Goal: Transaction & Acquisition: Purchase product/service

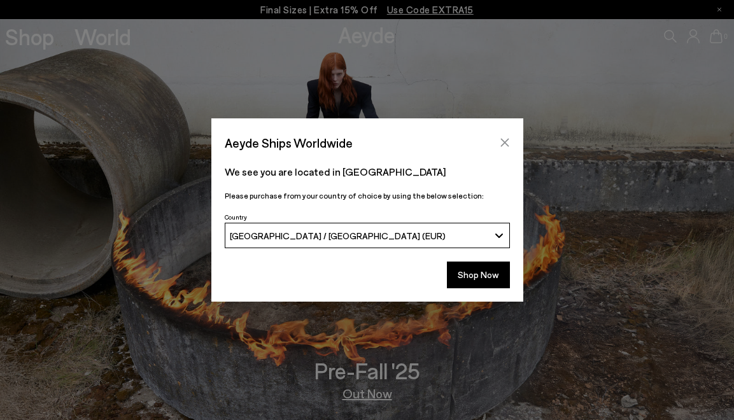
click at [504, 144] on icon "Close" at bounding box center [505, 142] width 10 height 10
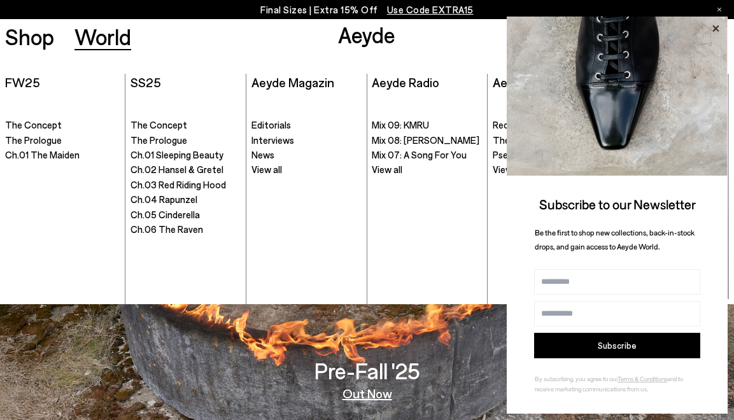
click at [712, 29] on icon at bounding box center [715, 28] width 17 height 17
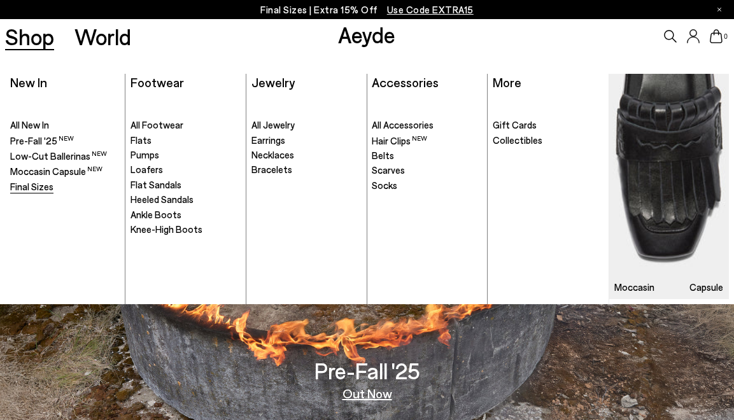
click at [34, 185] on span "Final Sizes" at bounding box center [31, 186] width 43 height 11
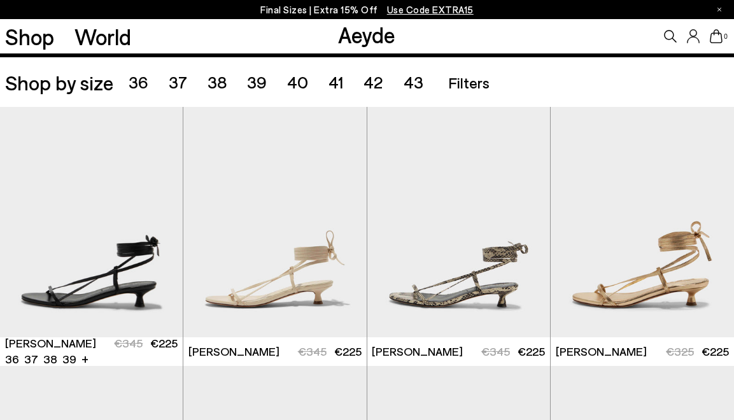
scroll to position [200, 0]
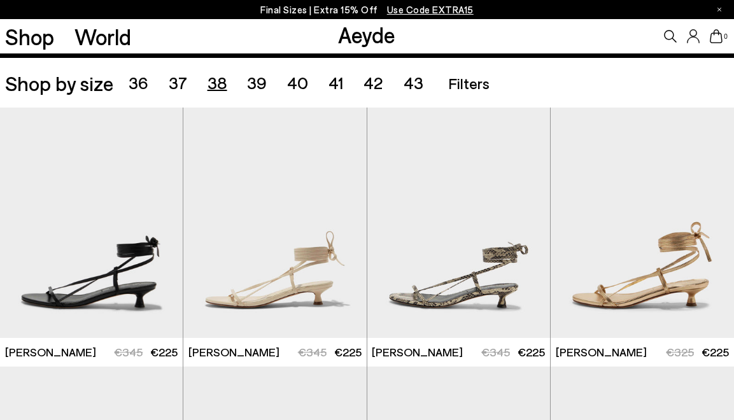
click at [215, 84] on span "38" at bounding box center [217, 83] width 20 height 20
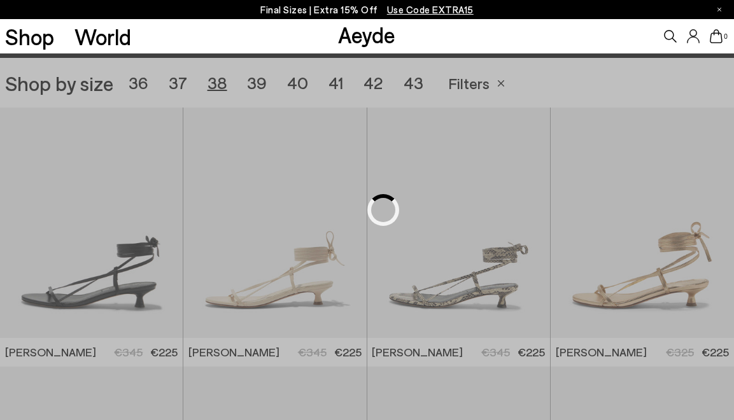
scroll to position [204, 0]
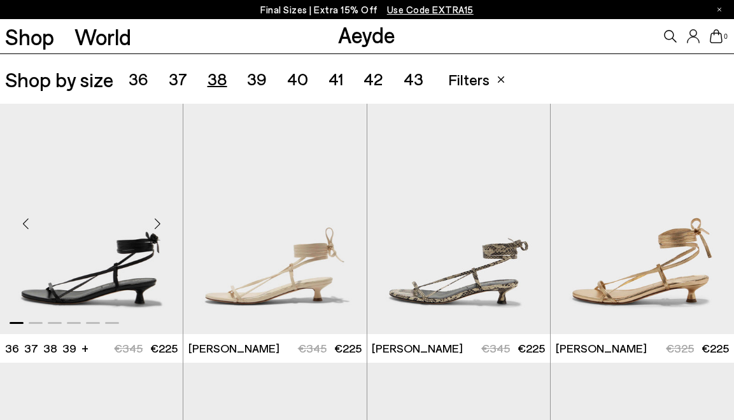
click at [160, 223] on div "Next slide" at bounding box center [157, 224] width 38 height 38
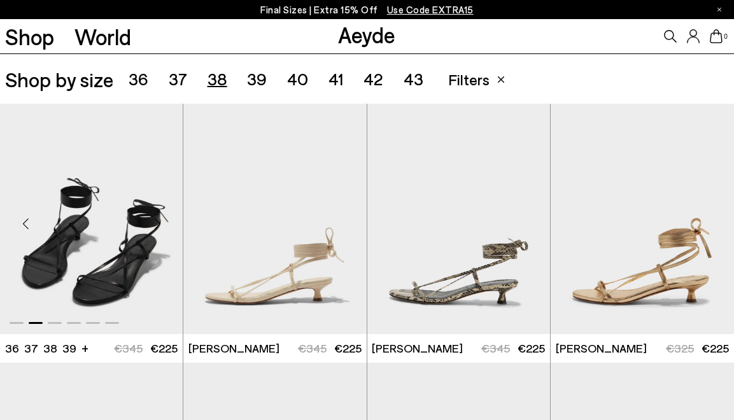
scroll to position [473, 0]
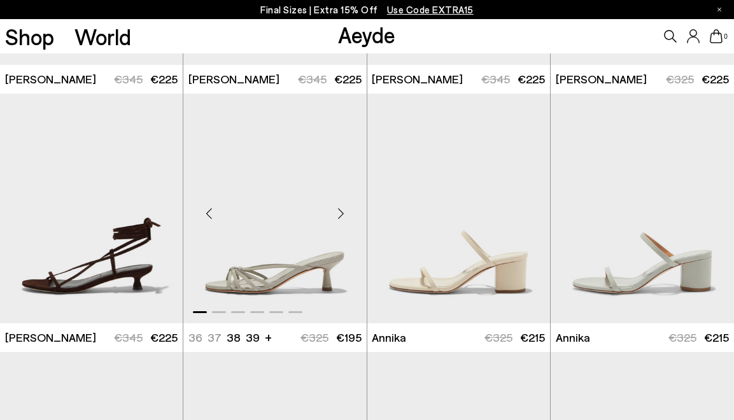
click at [344, 214] on div "Next slide" at bounding box center [341, 213] width 38 height 38
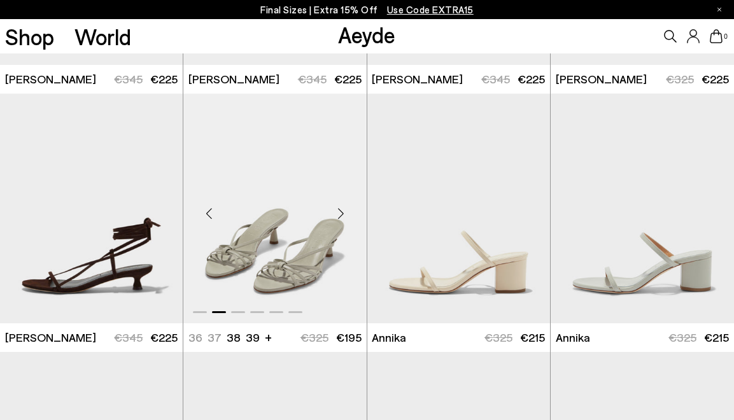
click at [345, 215] on div "Next slide" at bounding box center [341, 213] width 38 height 38
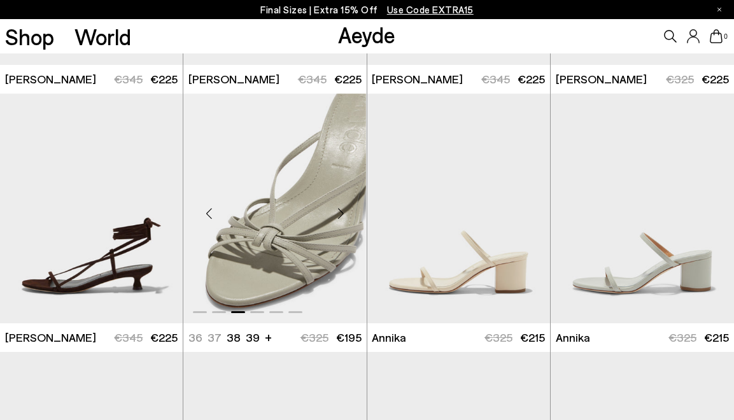
click at [345, 216] on div "Next slide" at bounding box center [341, 213] width 38 height 38
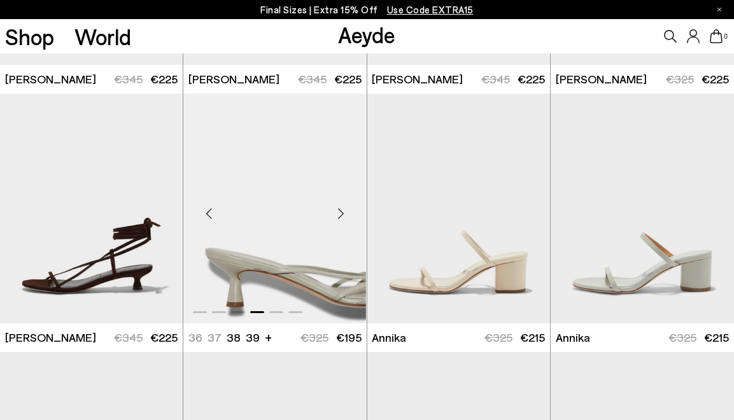
click at [345, 216] on div "Next slide" at bounding box center [341, 213] width 38 height 38
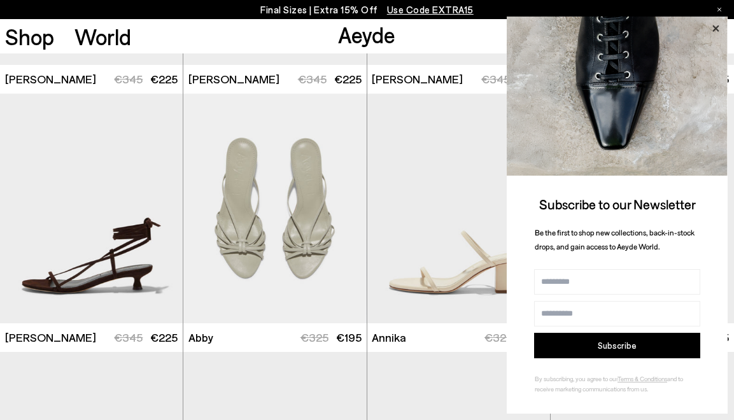
click at [715, 28] on icon at bounding box center [715, 28] width 6 height 6
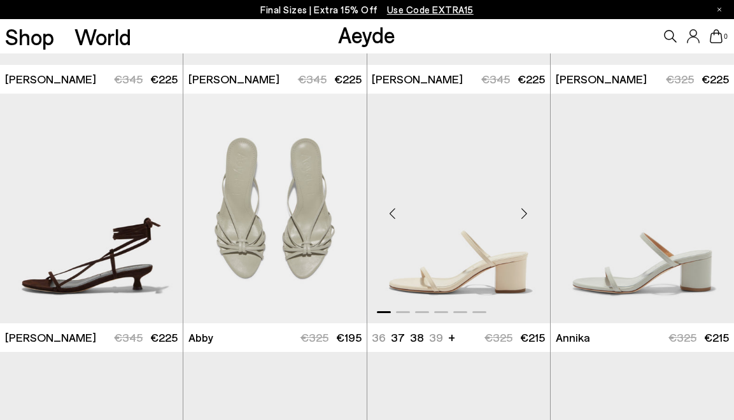
click at [528, 213] on div "Next slide" at bounding box center [524, 213] width 38 height 38
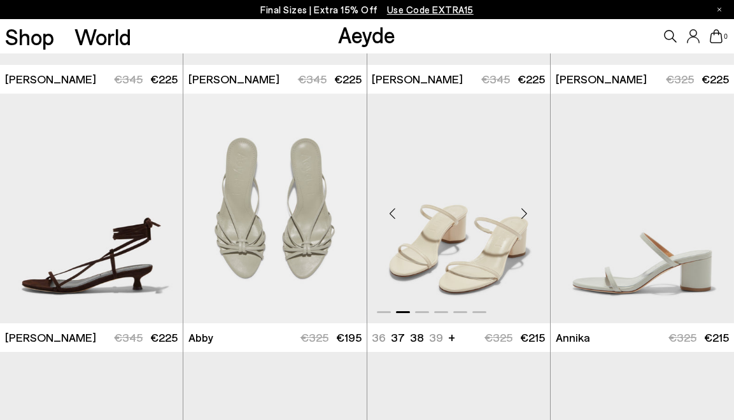
click at [528, 214] on div "Next slide" at bounding box center [524, 213] width 38 height 38
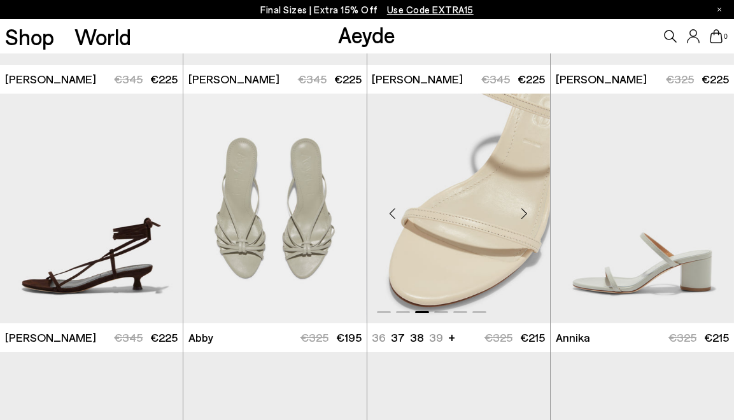
click at [528, 214] on div "Next slide" at bounding box center [524, 213] width 38 height 38
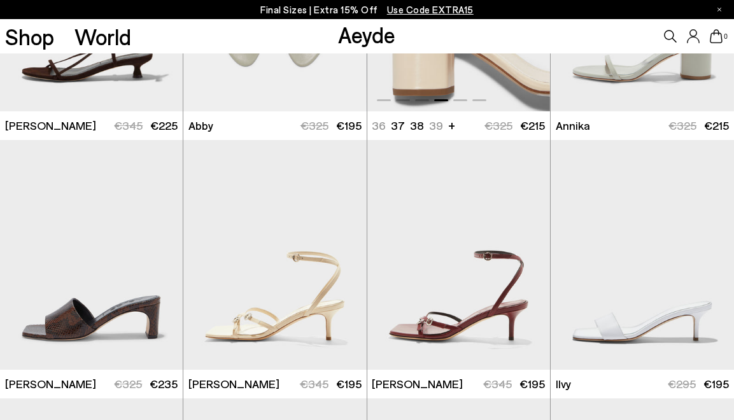
scroll to position [687, 0]
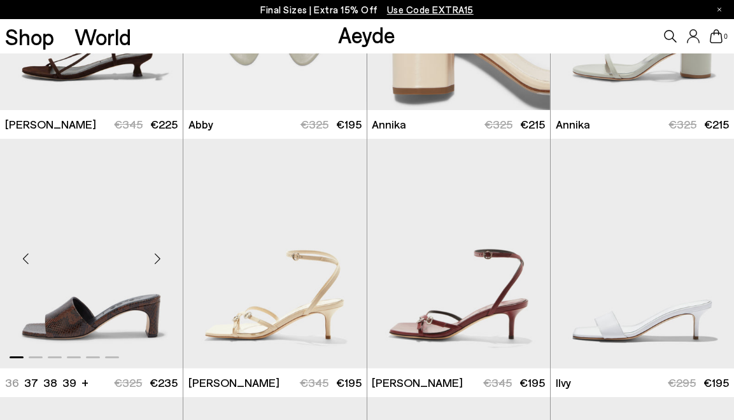
click at [159, 259] on div "Next slide" at bounding box center [157, 259] width 38 height 38
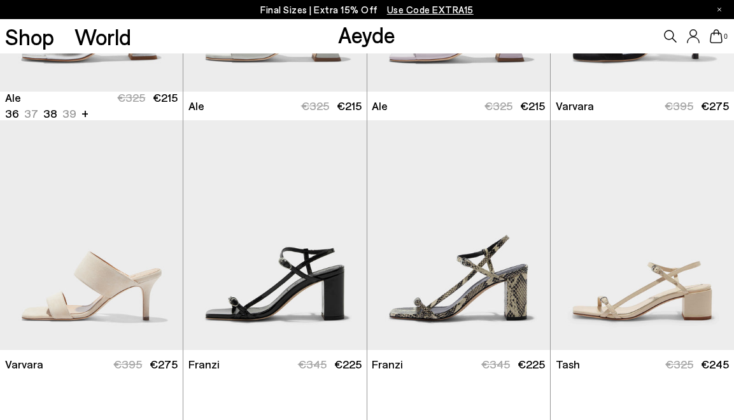
scroll to position [1816, 0]
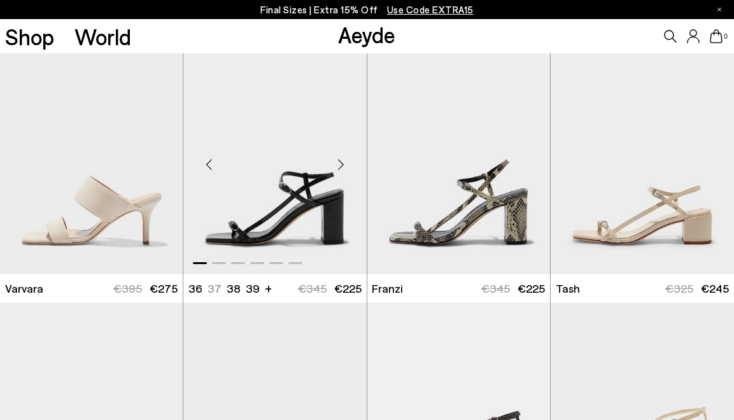
click at [343, 157] on div "Next slide" at bounding box center [341, 164] width 38 height 38
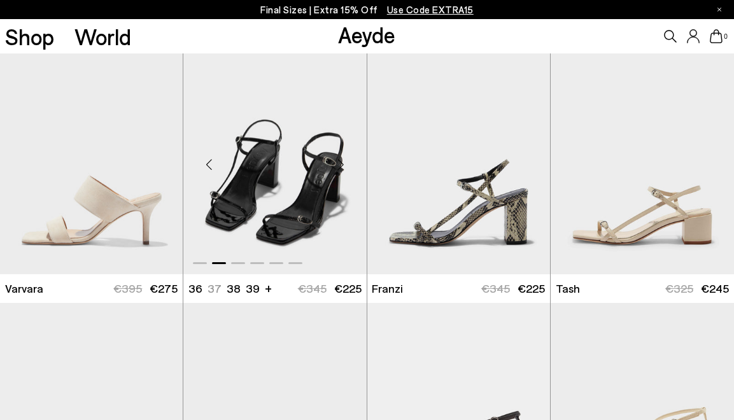
click at [343, 158] on div "Next slide" at bounding box center [341, 164] width 38 height 38
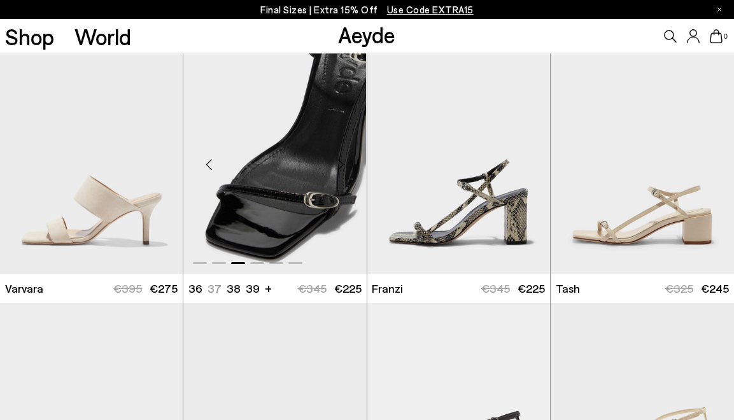
click at [343, 158] on div "Next slide" at bounding box center [341, 164] width 38 height 38
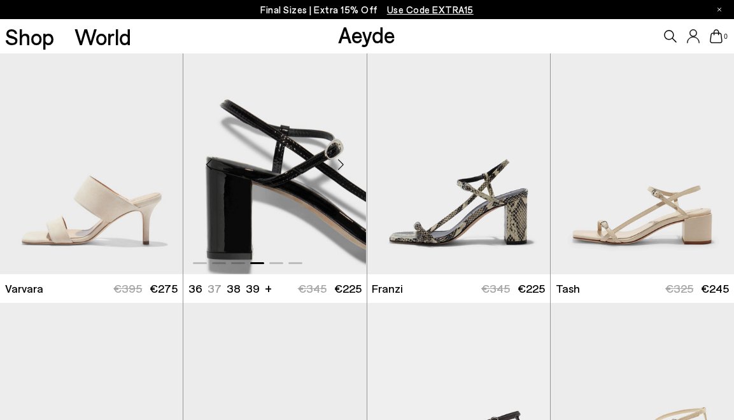
click at [343, 158] on div "Next slide" at bounding box center [341, 164] width 38 height 38
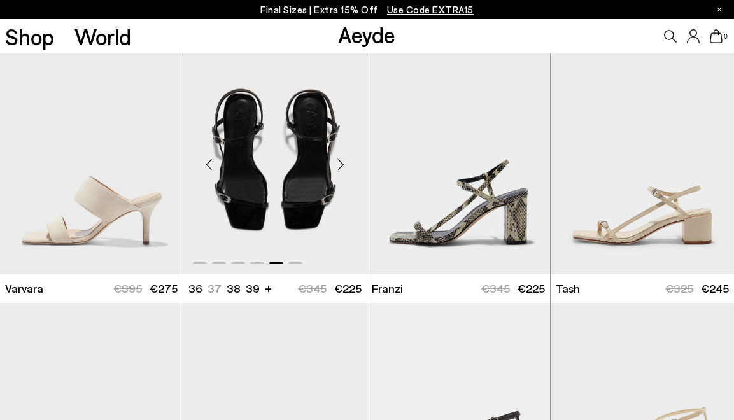
click at [343, 158] on div "Next slide" at bounding box center [341, 164] width 38 height 38
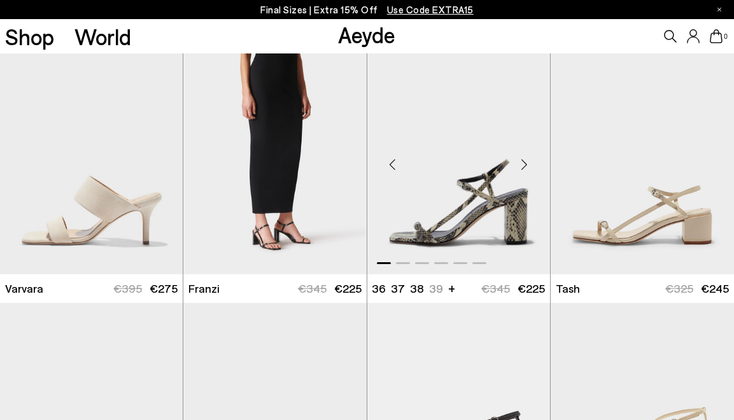
click at [530, 165] on div "Next slide" at bounding box center [524, 164] width 38 height 38
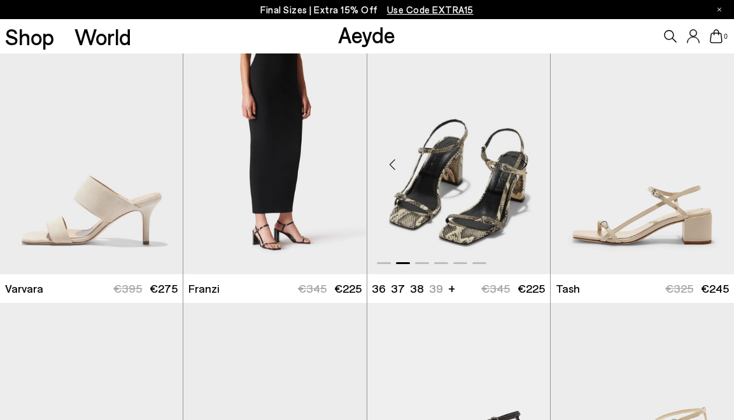
click at [530, 166] on div "Next slide" at bounding box center [524, 164] width 38 height 38
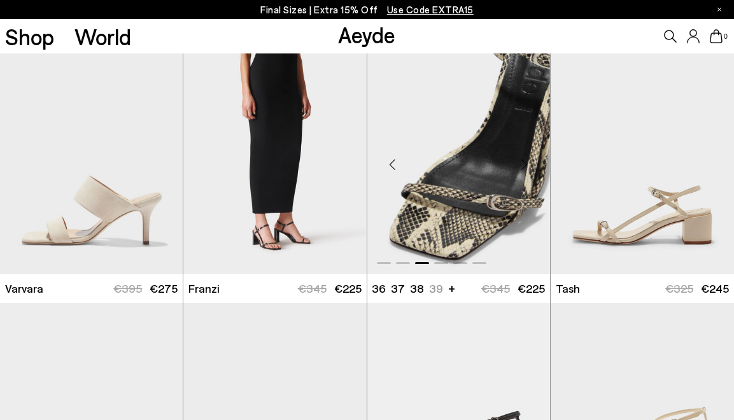
click at [530, 166] on div "Next slide" at bounding box center [524, 164] width 38 height 38
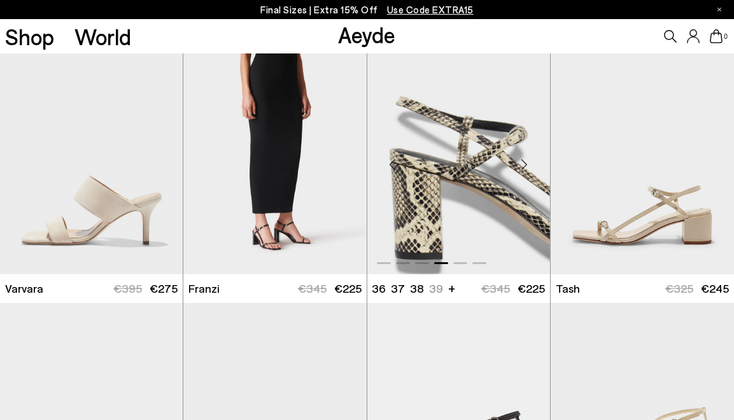
click at [530, 166] on div "Next slide" at bounding box center [524, 164] width 38 height 38
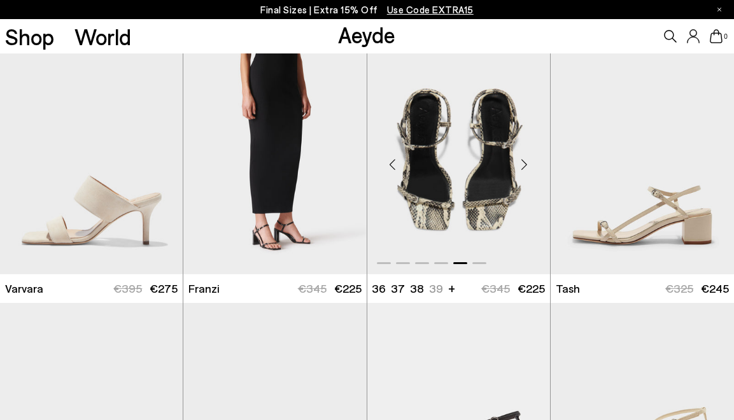
click at [526, 167] on div "Next slide" at bounding box center [524, 164] width 38 height 38
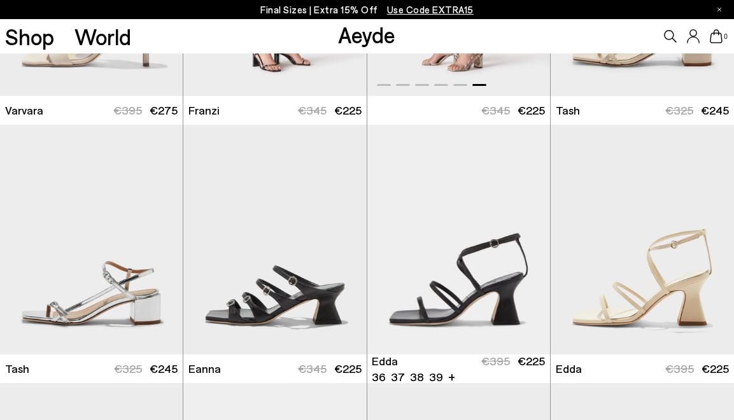
scroll to position [2032, 0]
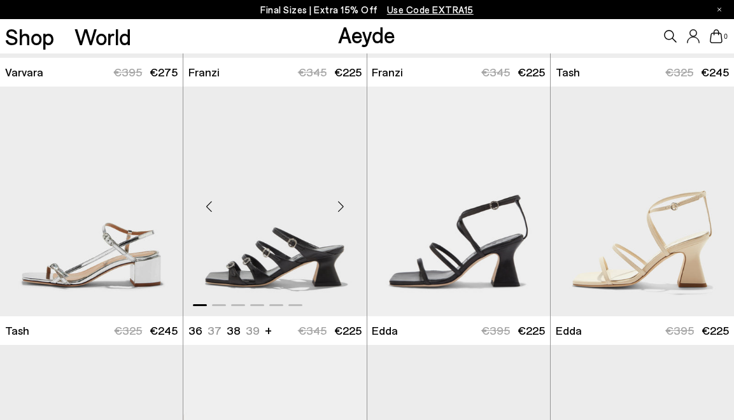
click at [336, 210] on div "Next slide" at bounding box center [341, 207] width 38 height 38
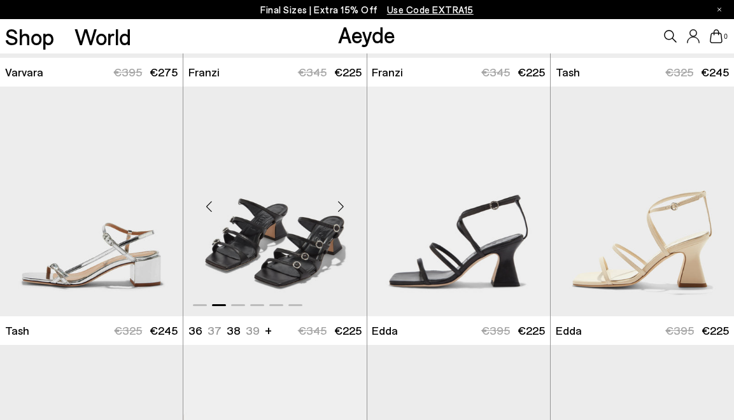
click at [336, 210] on div "Next slide" at bounding box center [341, 207] width 38 height 38
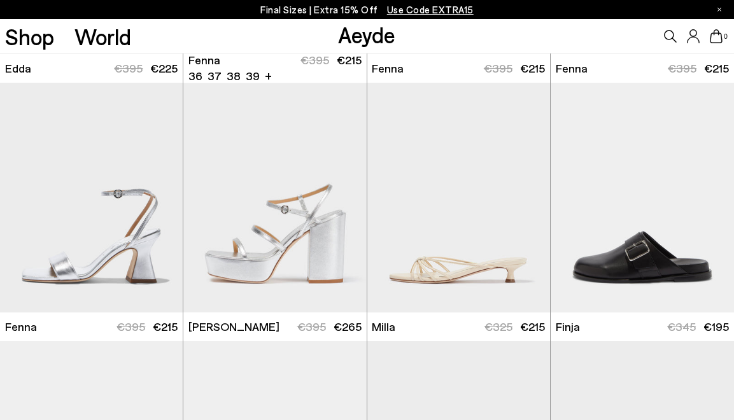
scroll to position [2557, 0]
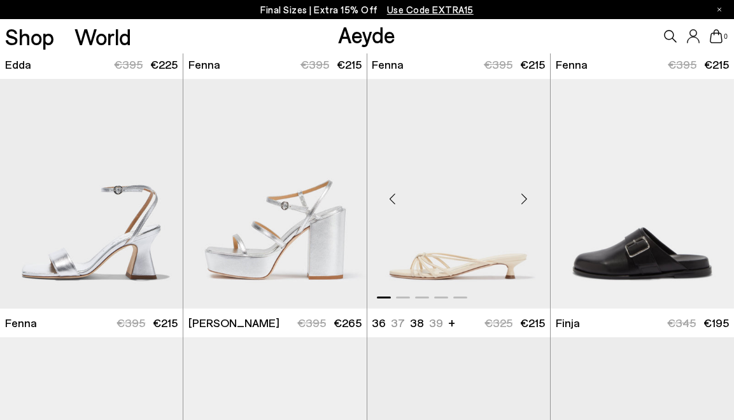
click at [522, 200] on div "Next slide" at bounding box center [524, 199] width 38 height 38
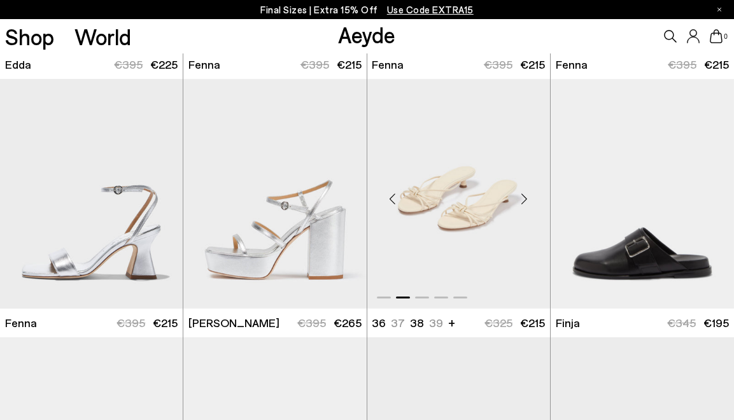
click at [522, 200] on div "Next slide" at bounding box center [524, 199] width 38 height 38
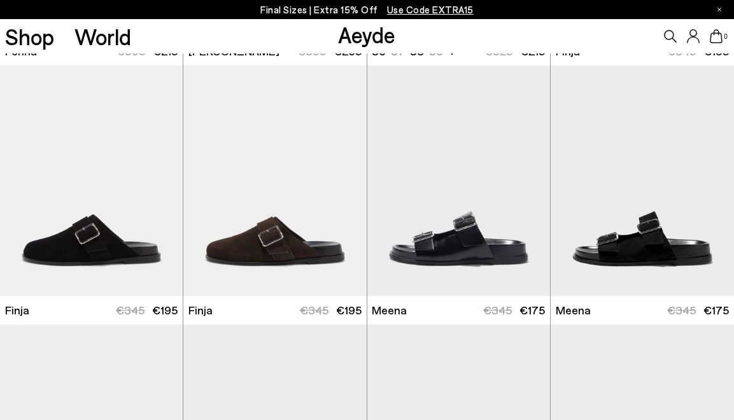
scroll to position [2830, 0]
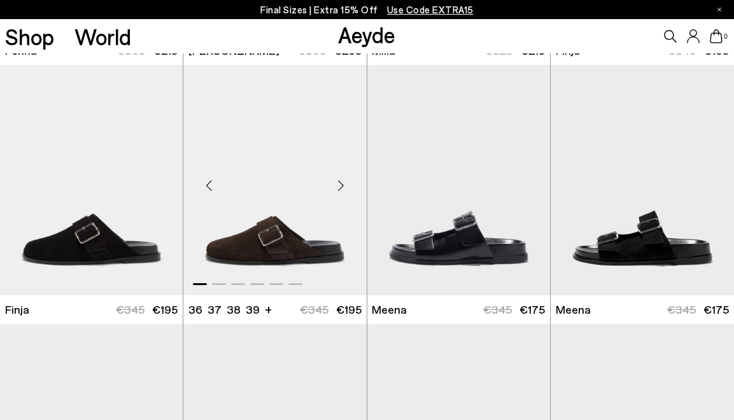
click at [340, 186] on div "Next slide" at bounding box center [341, 185] width 38 height 38
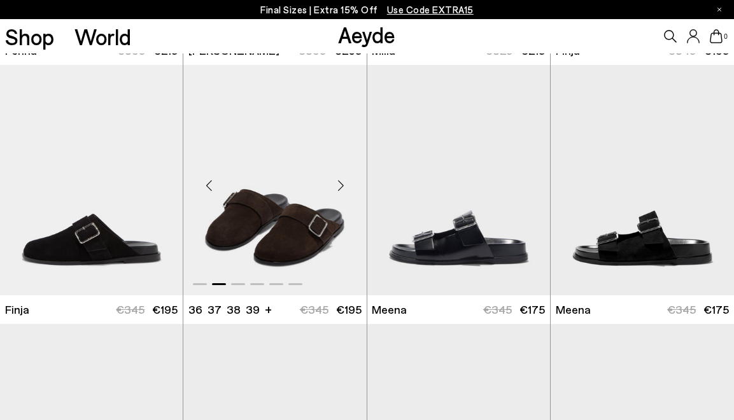
click at [340, 186] on div "Next slide" at bounding box center [341, 185] width 38 height 38
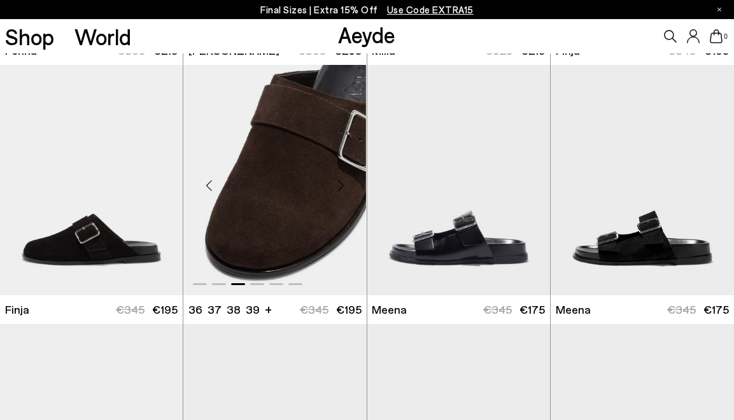
click at [340, 186] on div "Next slide" at bounding box center [341, 185] width 38 height 38
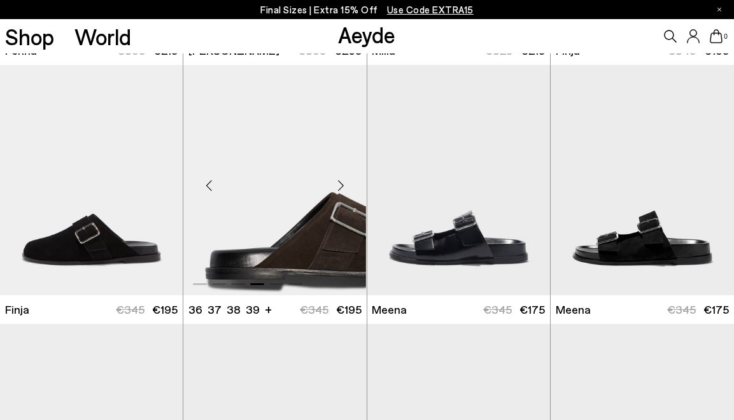
click at [340, 187] on div "Next slide" at bounding box center [341, 185] width 38 height 38
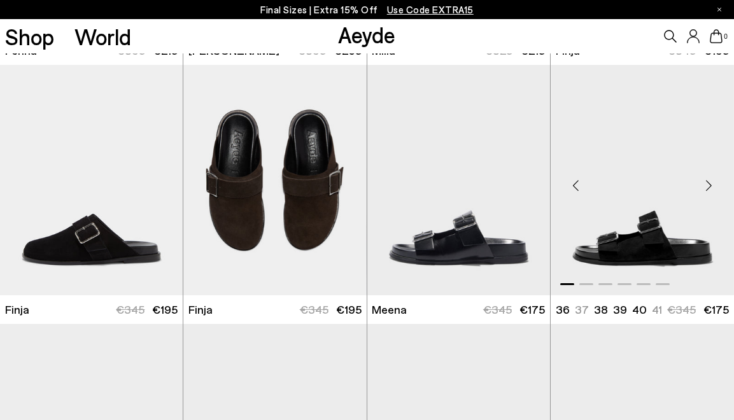
click at [706, 187] on div "Next slide" at bounding box center [708, 185] width 38 height 38
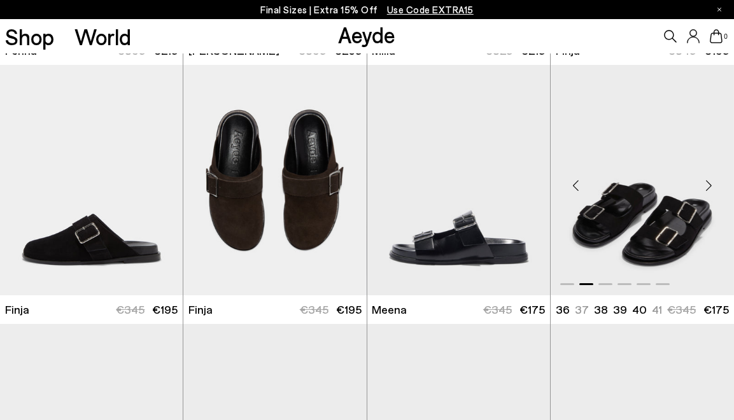
click at [706, 187] on div "Next slide" at bounding box center [708, 185] width 38 height 38
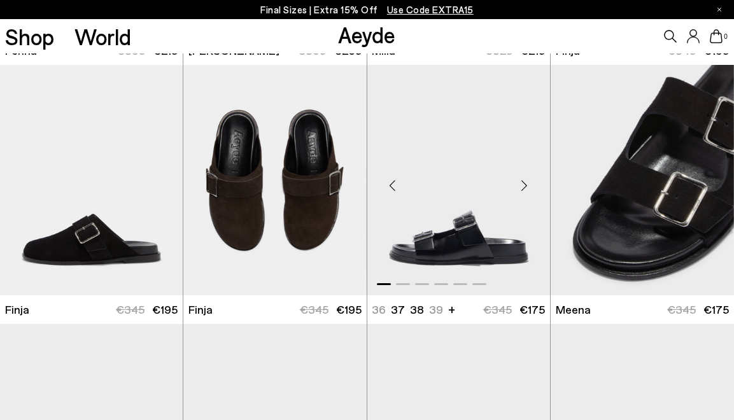
click at [527, 179] on div "Next slide" at bounding box center [524, 185] width 38 height 38
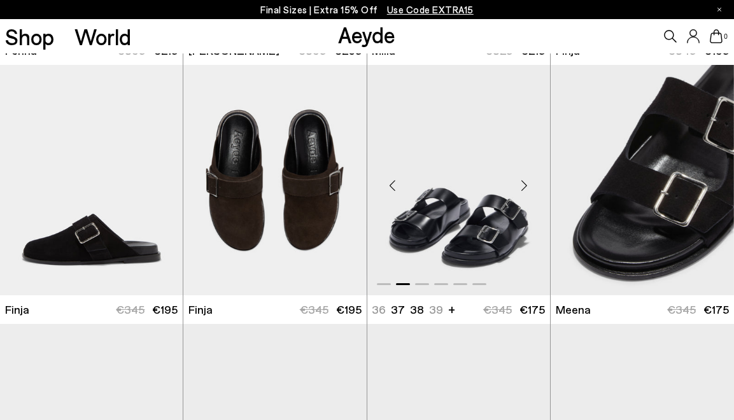
click at [527, 179] on div "Next slide" at bounding box center [524, 185] width 38 height 38
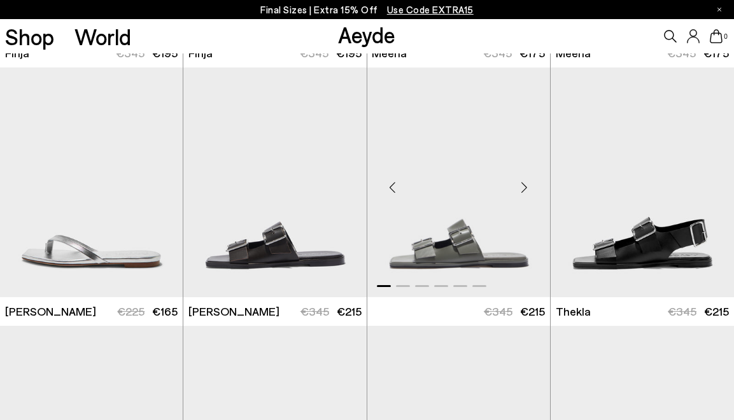
scroll to position [3073, 0]
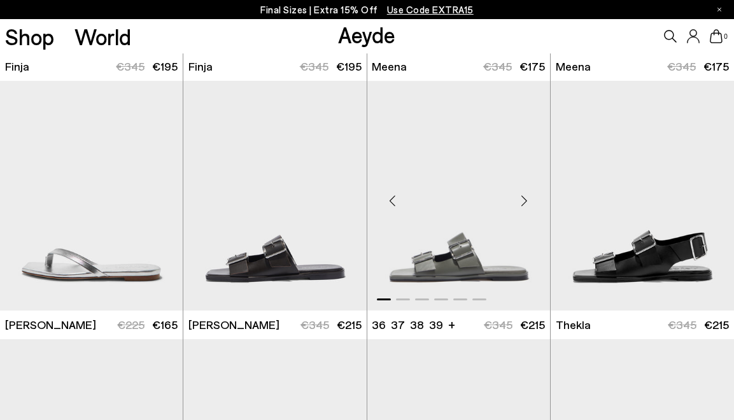
click at [530, 193] on div "Next slide" at bounding box center [524, 200] width 38 height 38
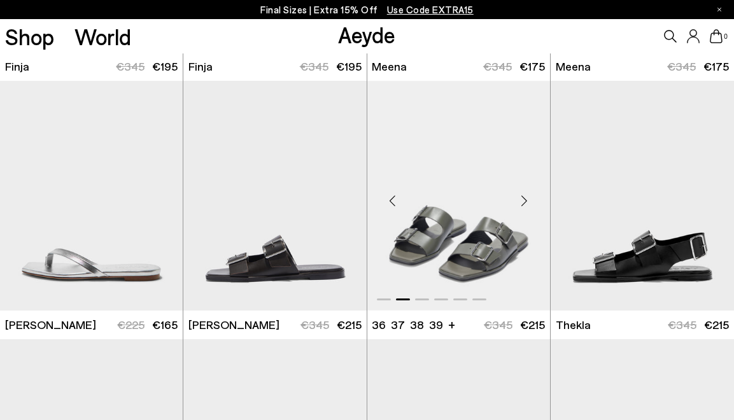
click at [530, 193] on div "Next slide" at bounding box center [524, 200] width 38 height 38
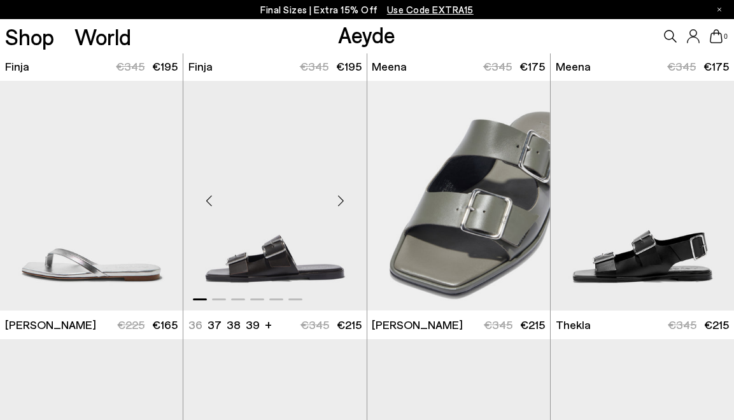
click at [341, 205] on div "Next slide" at bounding box center [341, 200] width 38 height 38
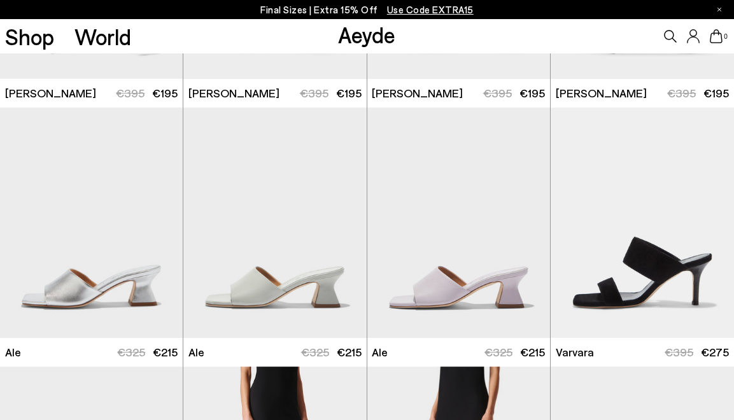
scroll to position [0, 0]
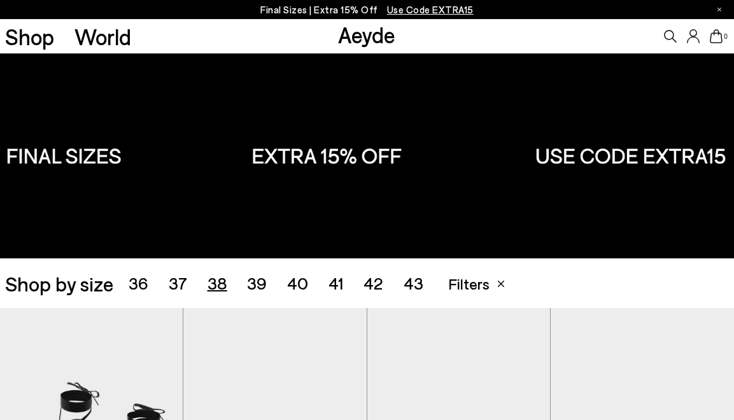
click at [256, 286] on span "39" at bounding box center [257, 283] width 20 height 20
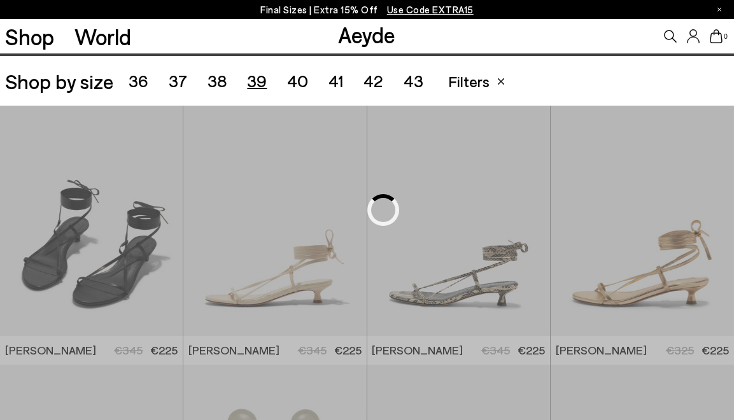
scroll to position [204, 0]
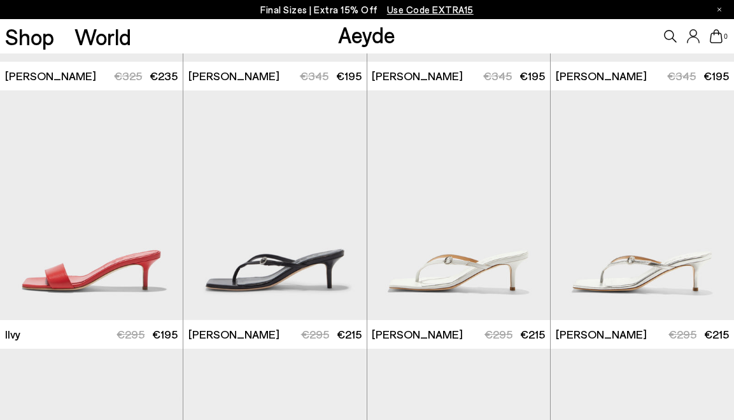
scroll to position [736, 0]
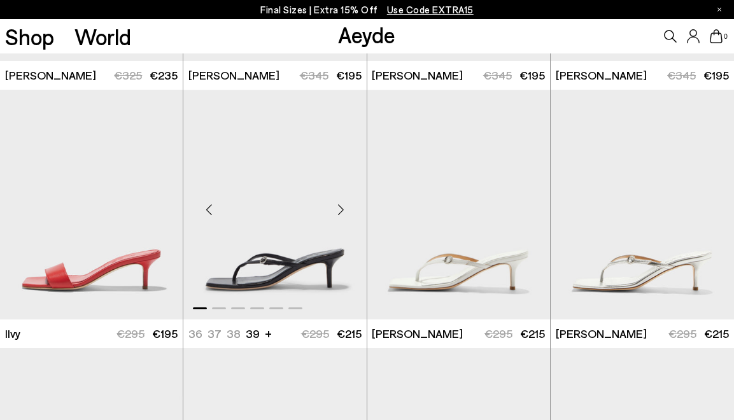
click at [339, 213] on div "Next slide" at bounding box center [341, 210] width 38 height 38
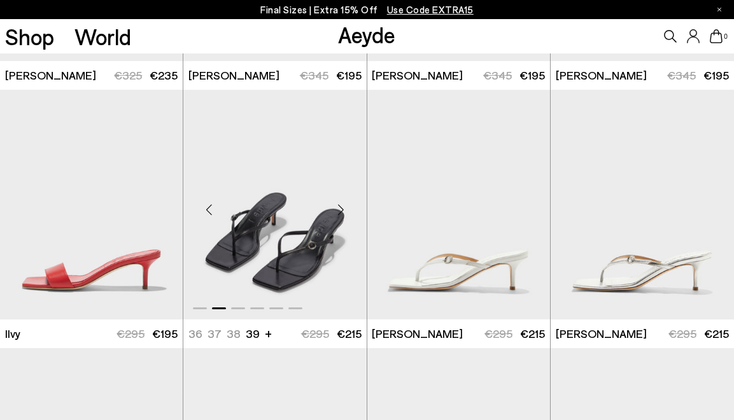
click at [339, 213] on div "Next slide" at bounding box center [341, 210] width 38 height 38
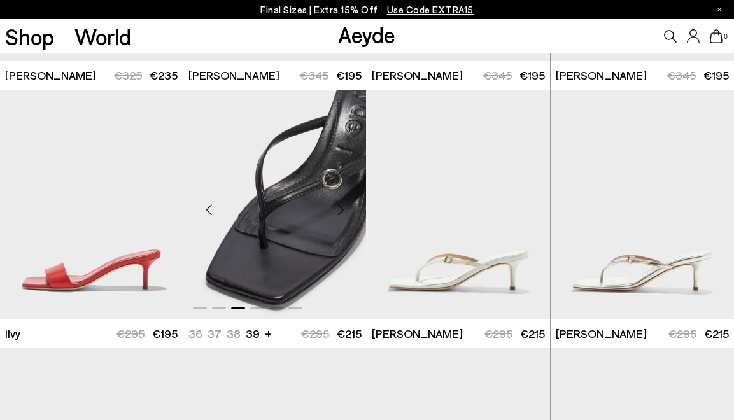
click at [339, 213] on div "Next slide" at bounding box center [341, 210] width 38 height 38
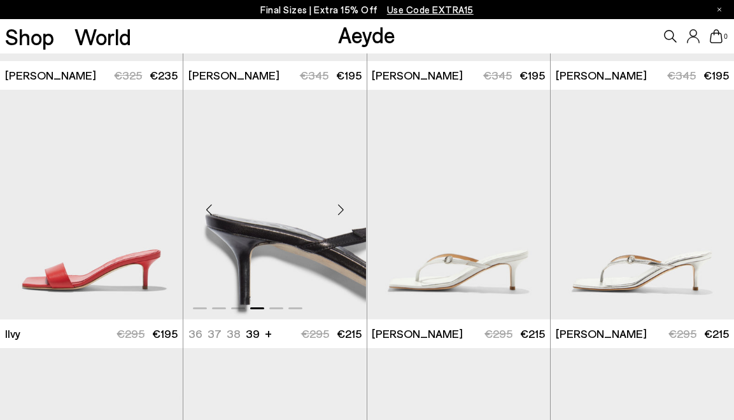
click at [339, 213] on div "Next slide" at bounding box center [341, 210] width 38 height 38
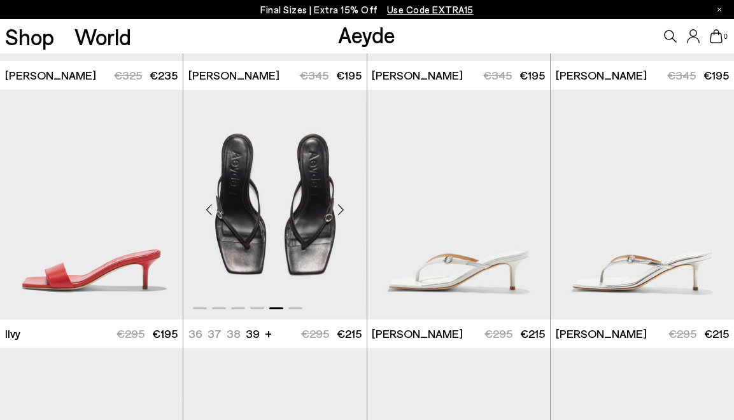
click at [339, 213] on div "Next slide" at bounding box center [341, 210] width 38 height 38
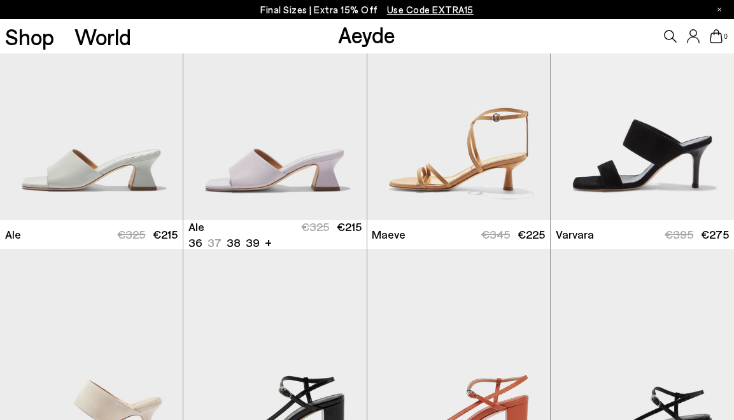
scroll to position [1351, 0]
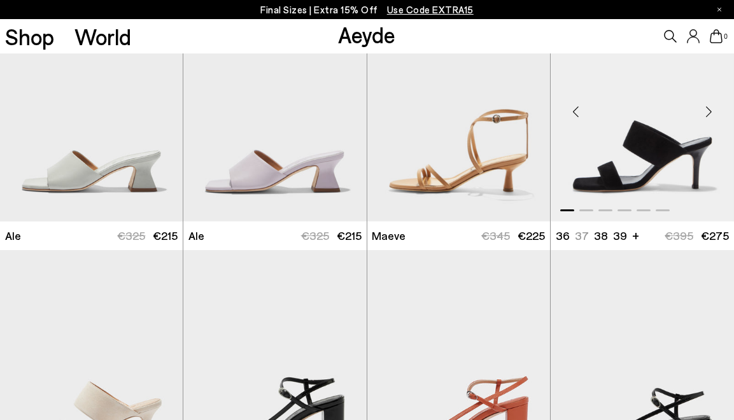
click at [711, 111] on div "Next slide" at bounding box center [708, 112] width 38 height 38
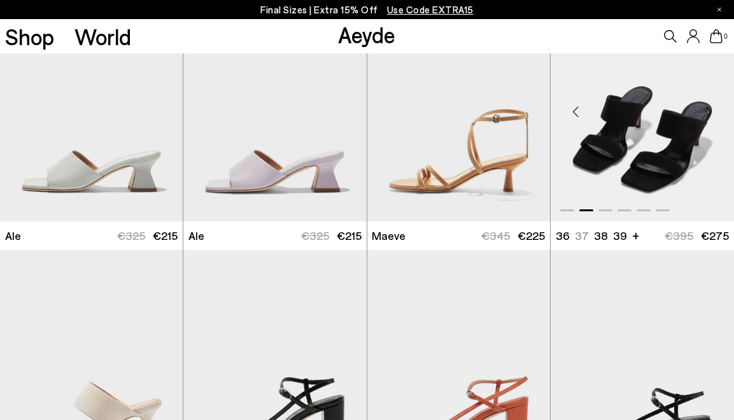
click at [711, 111] on div "Next slide" at bounding box center [708, 112] width 38 height 38
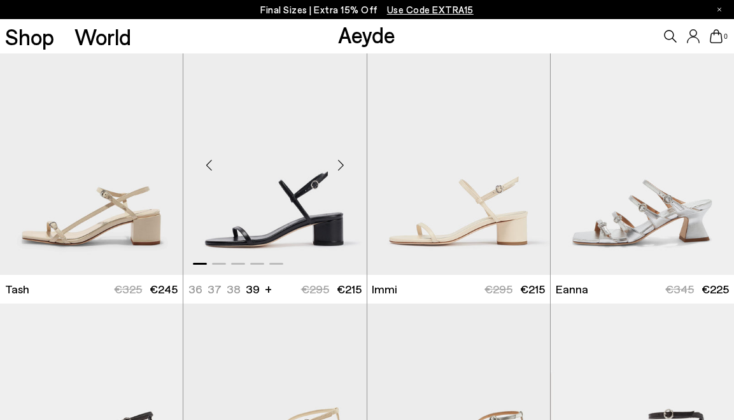
scroll to position [1817, 0]
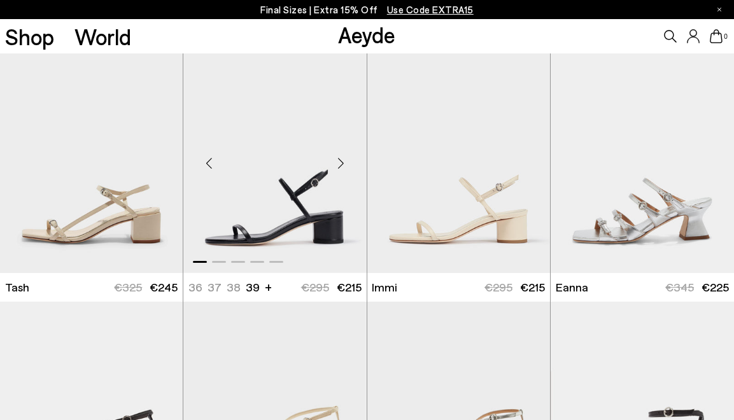
click at [340, 165] on div "Next slide" at bounding box center [341, 163] width 38 height 38
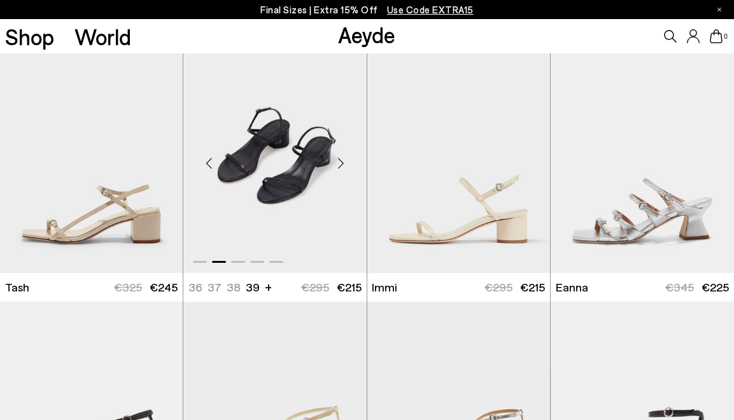
click at [340, 166] on div "Next slide" at bounding box center [341, 163] width 38 height 38
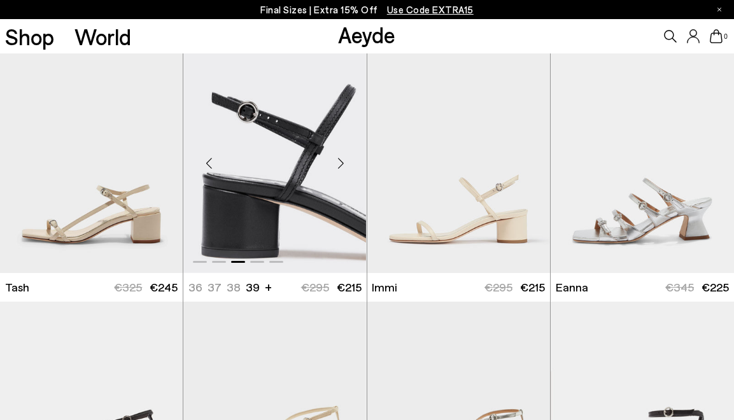
click at [340, 167] on div "Next slide" at bounding box center [341, 163] width 38 height 38
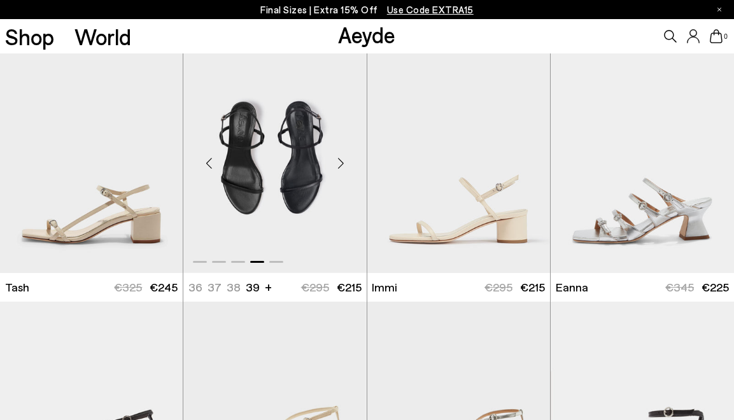
click at [340, 167] on div "Next slide" at bounding box center [341, 163] width 38 height 38
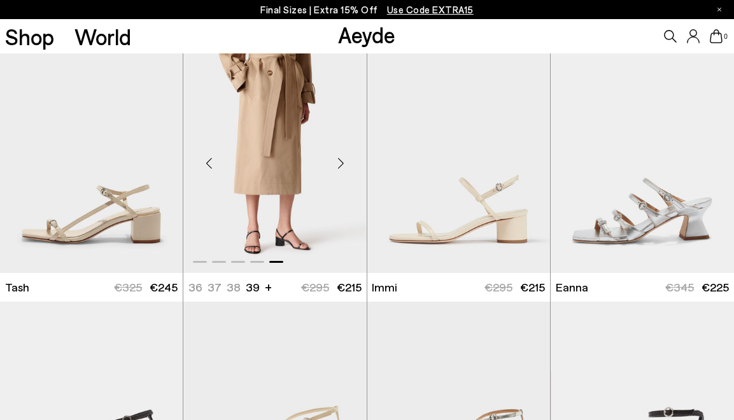
click at [340, 167] on div "Next slide" at bounding box center [341, 163] width 38 height 38
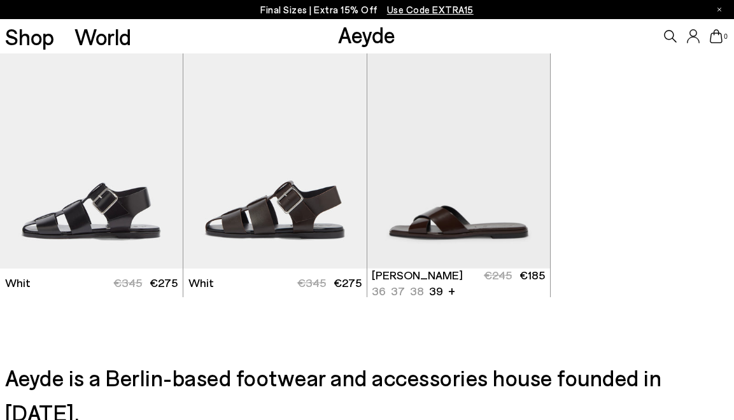
scroll to position [3631, 0]
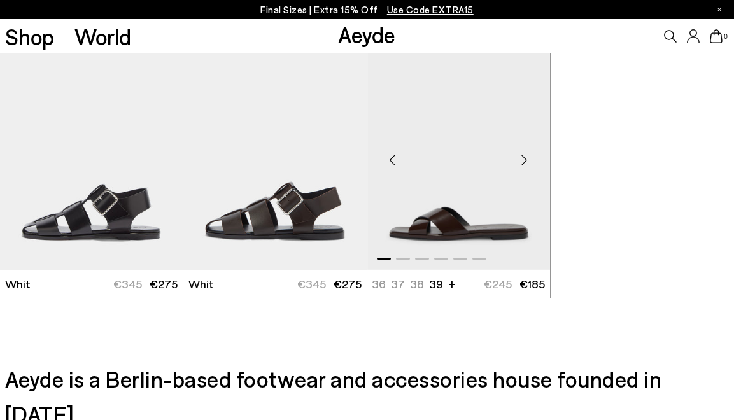
click at [525, 158] on div "Next slide" at bounding box center [524, 160] width 38 height 38
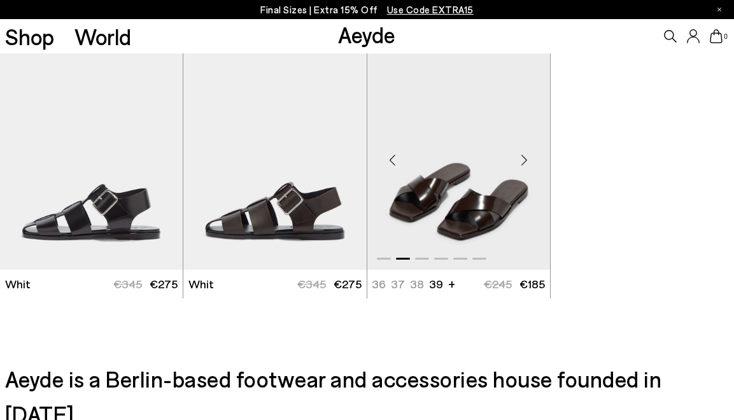
click at [525, 158] on div "Next slide" at bounding box center [524, 160] width 38 height 38
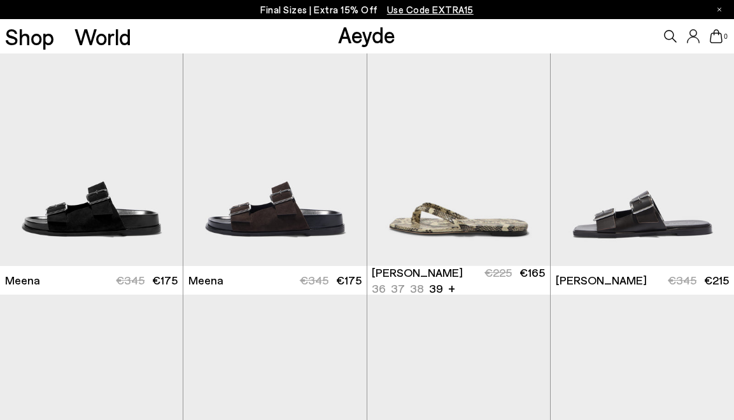
scroll to position [3073, 0]
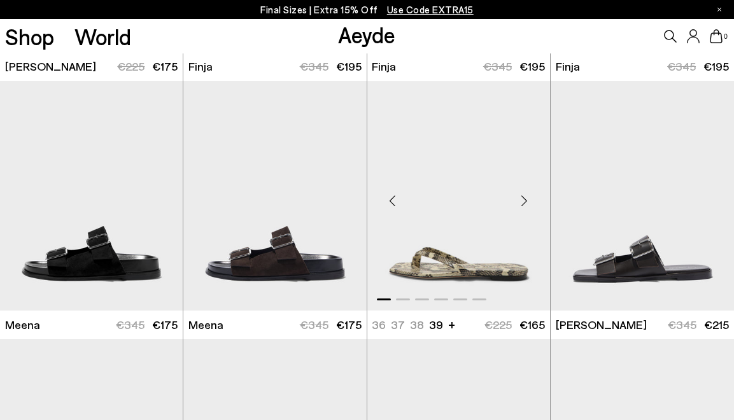
click at [529, 201] on div "Next slide" at bounding box center [524, 200] width 38 height 38
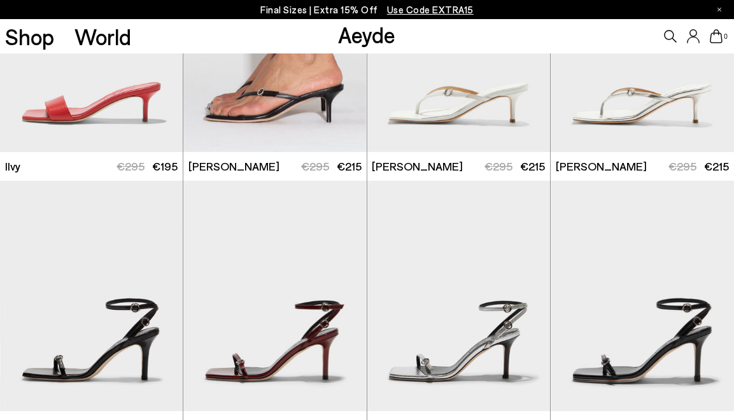
scroll to position [0, 0]
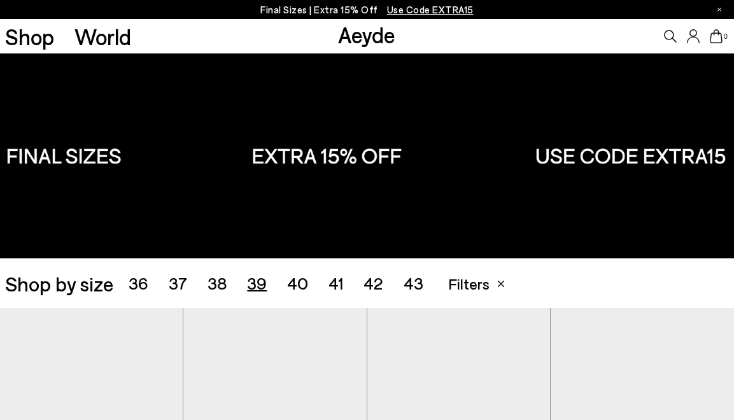
click at [170, 283] on span "37" at bounding box center [178, 283] width 18 height 20
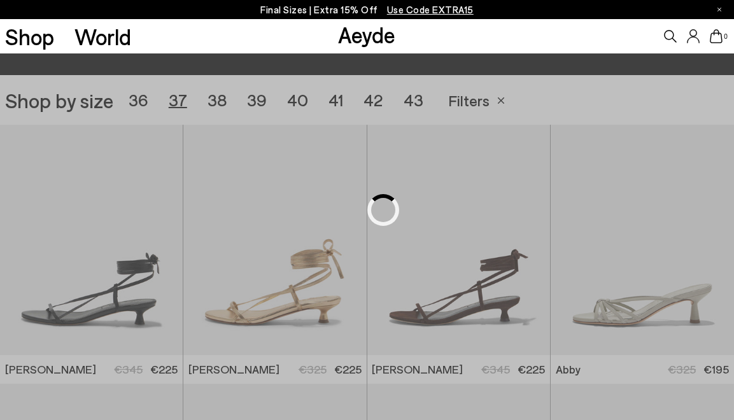
scroll to position [204, 0]
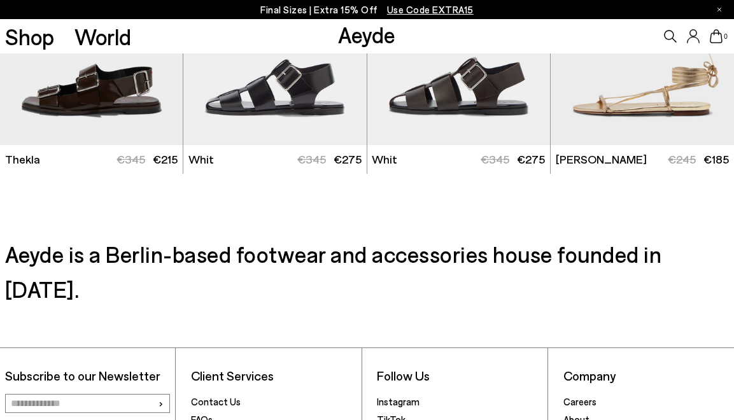
scroll to position [2842, 0]
